Goal: Subscribe to service/newsletter

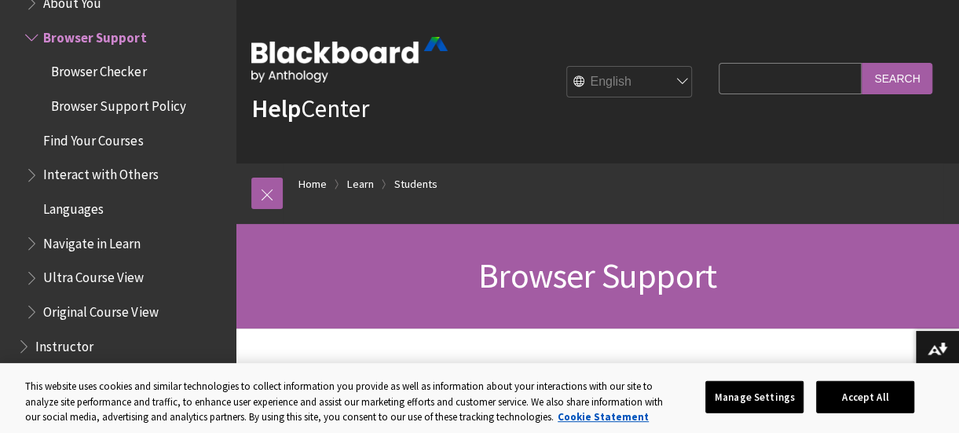
click at [647, 235] on div "Browser Support" at bounding box center [597, 276] width 723 height 104
click at [846, 395] on button "Accept All" at bounding box center [865, 396] width 98 height 33
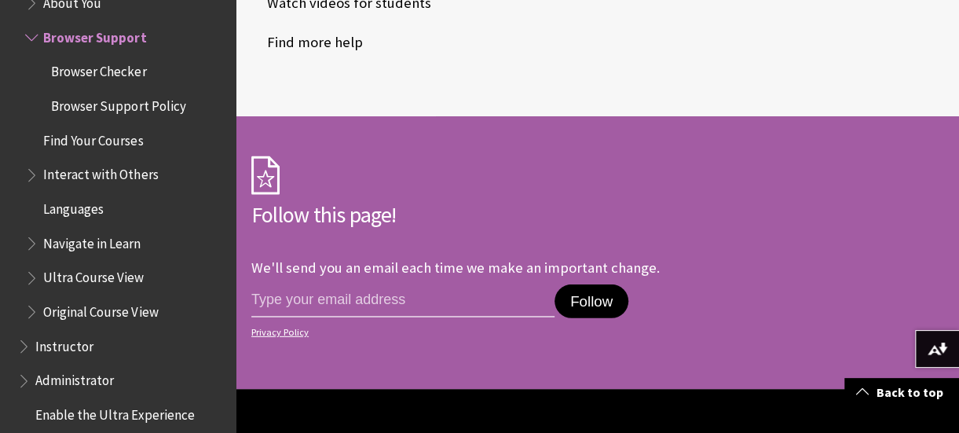
scroll to position [2215, 0]
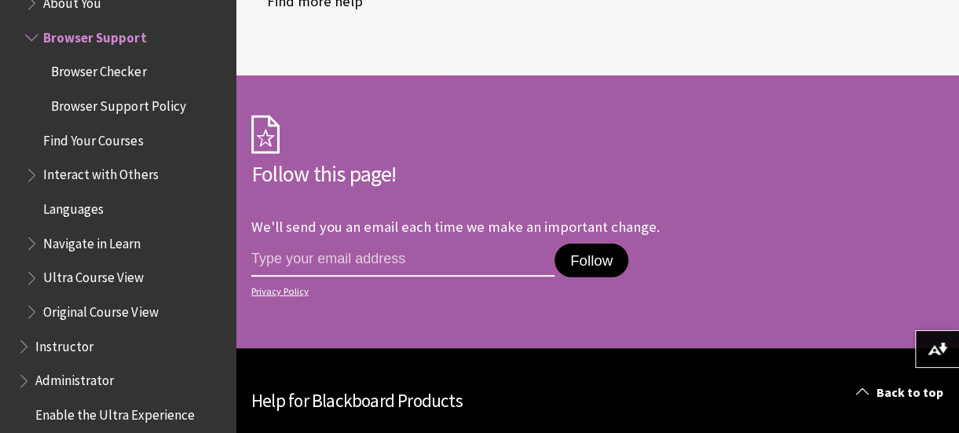
click at [496, 244] on input "email address" at bounding box center [402, 260] width 303 height 33
click at [498, 237] on div "mlmarti Follow Privacy Policy" at bounding box center [486, 273] width 471 height 72
click at [409, 244] on input "mlmarti" at bounding box center [402, 260] width 303 height 33
type input "[EMAIL_ADDRESS][DOMAIN_NAME]"
click at [618, 244] on button "Follow" at bounding box center [592, 261] width 74 height 35
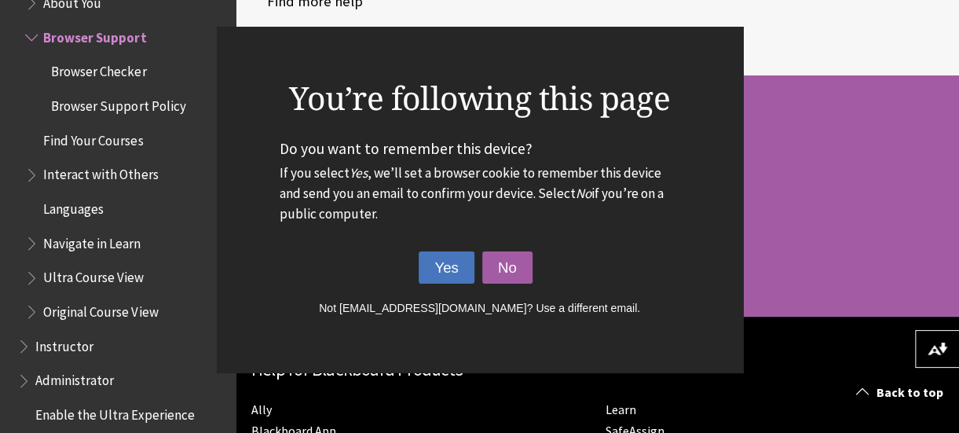
click at [448, 271] on button "Yes" at bounding box center [447, 267] width 56 height 33
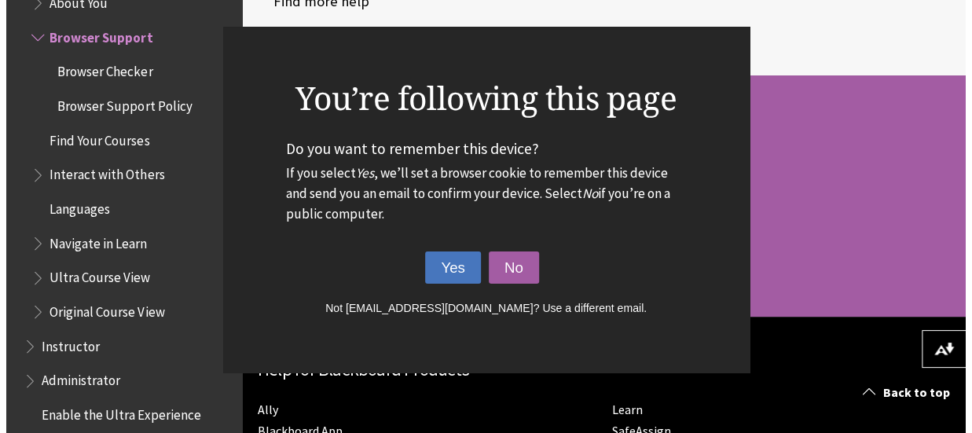
scroll to position [2202, 0]
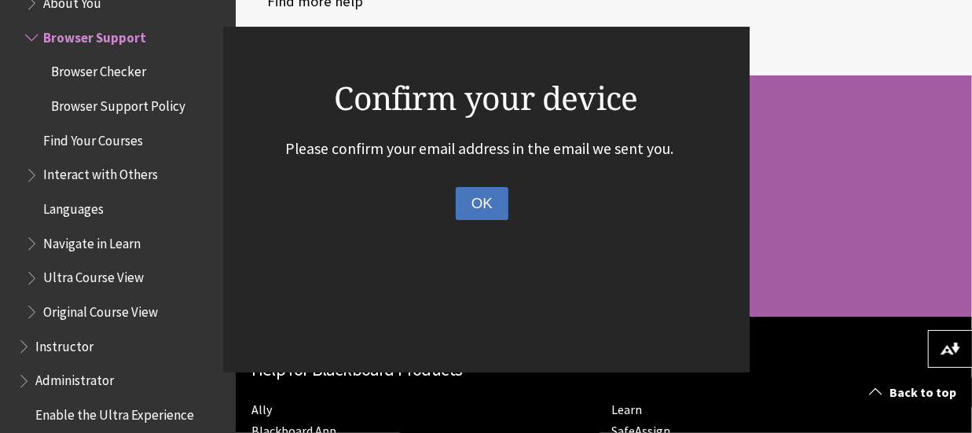
click at [492, 204] on button "OK" at bounding box center [482, 203] width 53 height 33
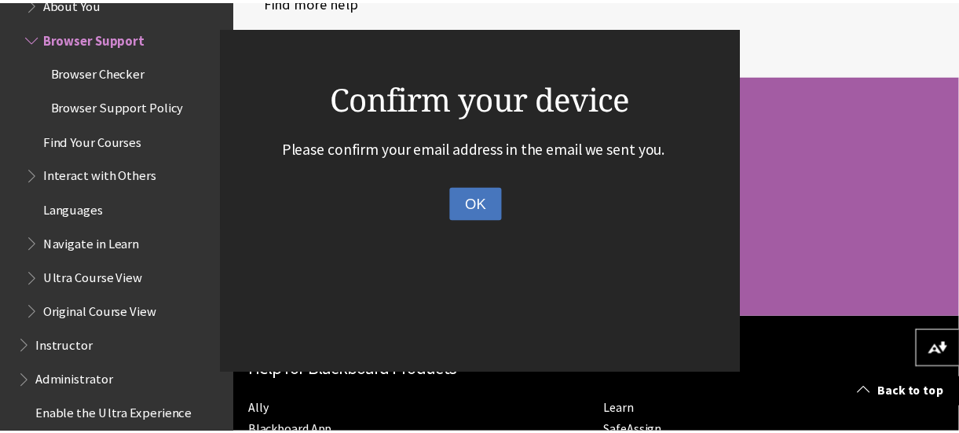
scroll to position [2215, 0]
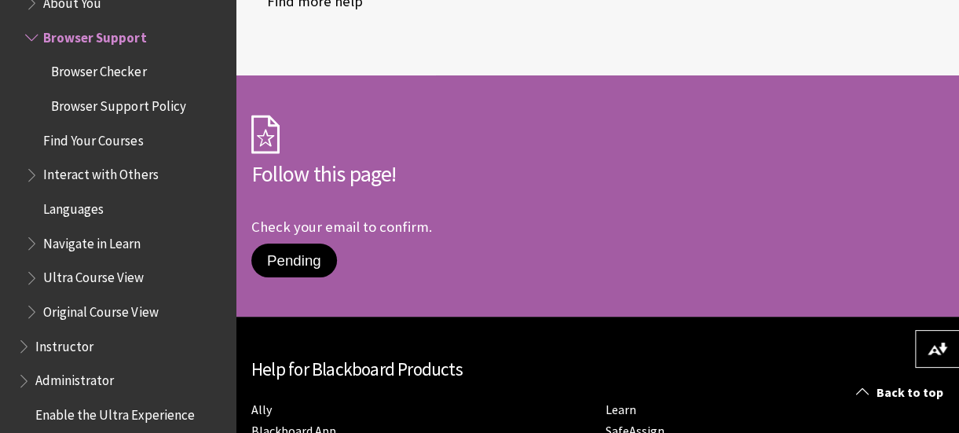
drag, startPoint x: 742, startPoint y: 29, endPoint x: 747, endPoint y: 22, distance: 9.0
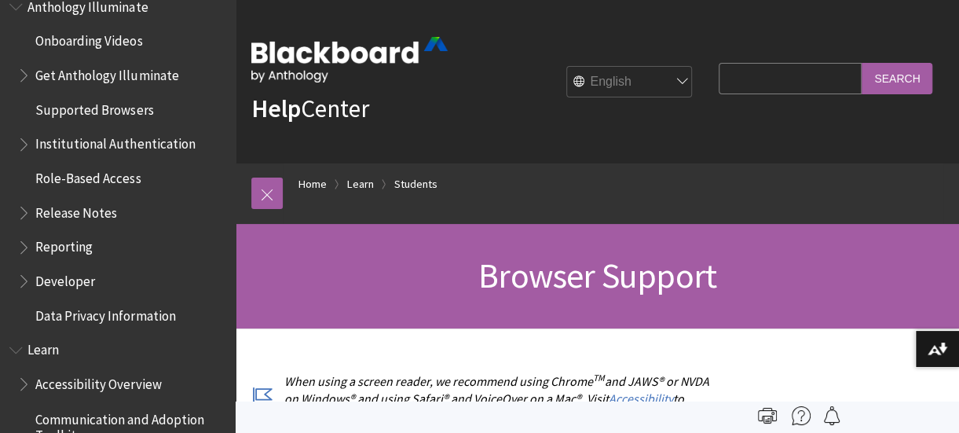
scroll to position [0, 0]
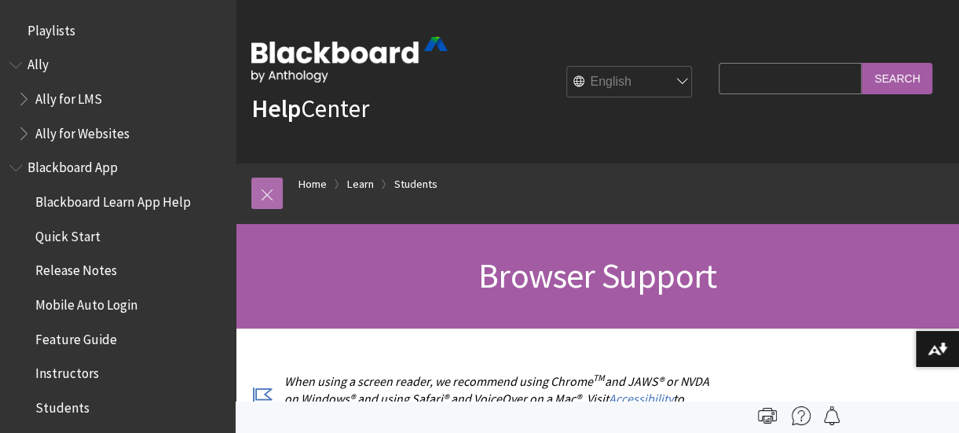
click at [271, 198] on link at bounding box center [266, 193] width 31 height 31
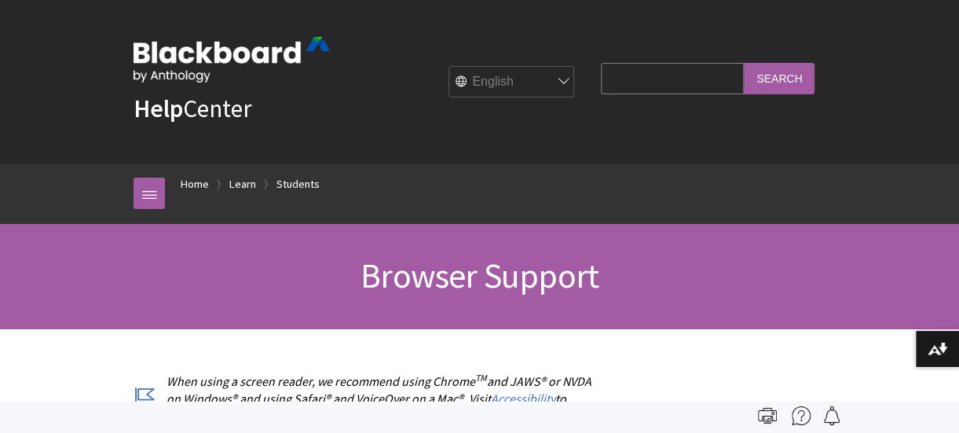
drag, startPoint x: 956, startPoint y: 86, endPoint x: 954, endPoint y: 60, distance: 25.2
click at [954, 62] on div "Help Center English عربية Català Cymraeg Deutsch Español Suomi Français עברית I…" at bounding box center [479, 81] width 959 height 163
